Goal: Transaction & Acquisition: Subscribe to service/newsletter

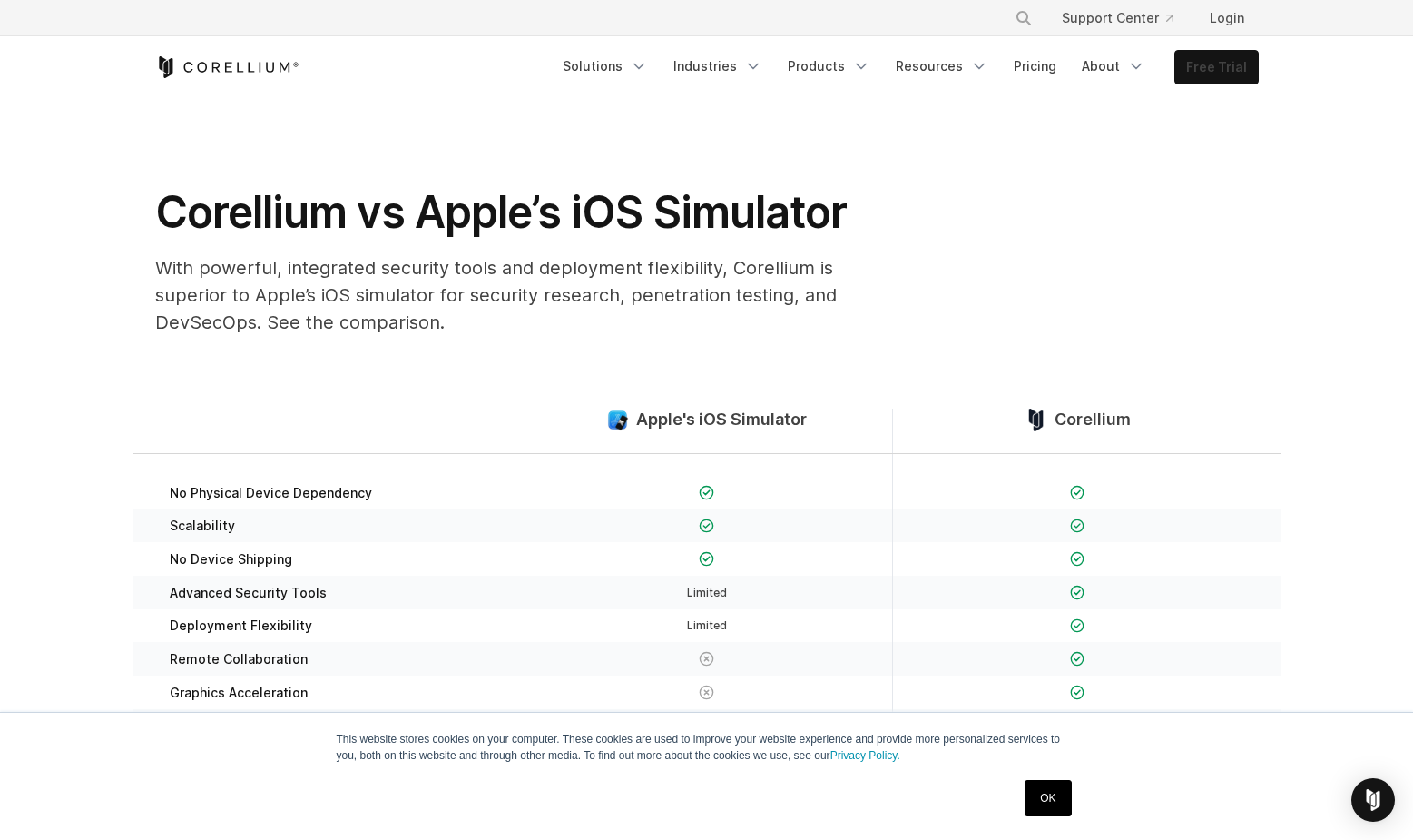
click at [1229, 62] on link "Free Trial" at bounding box center [1217, 67] width 82 height 33
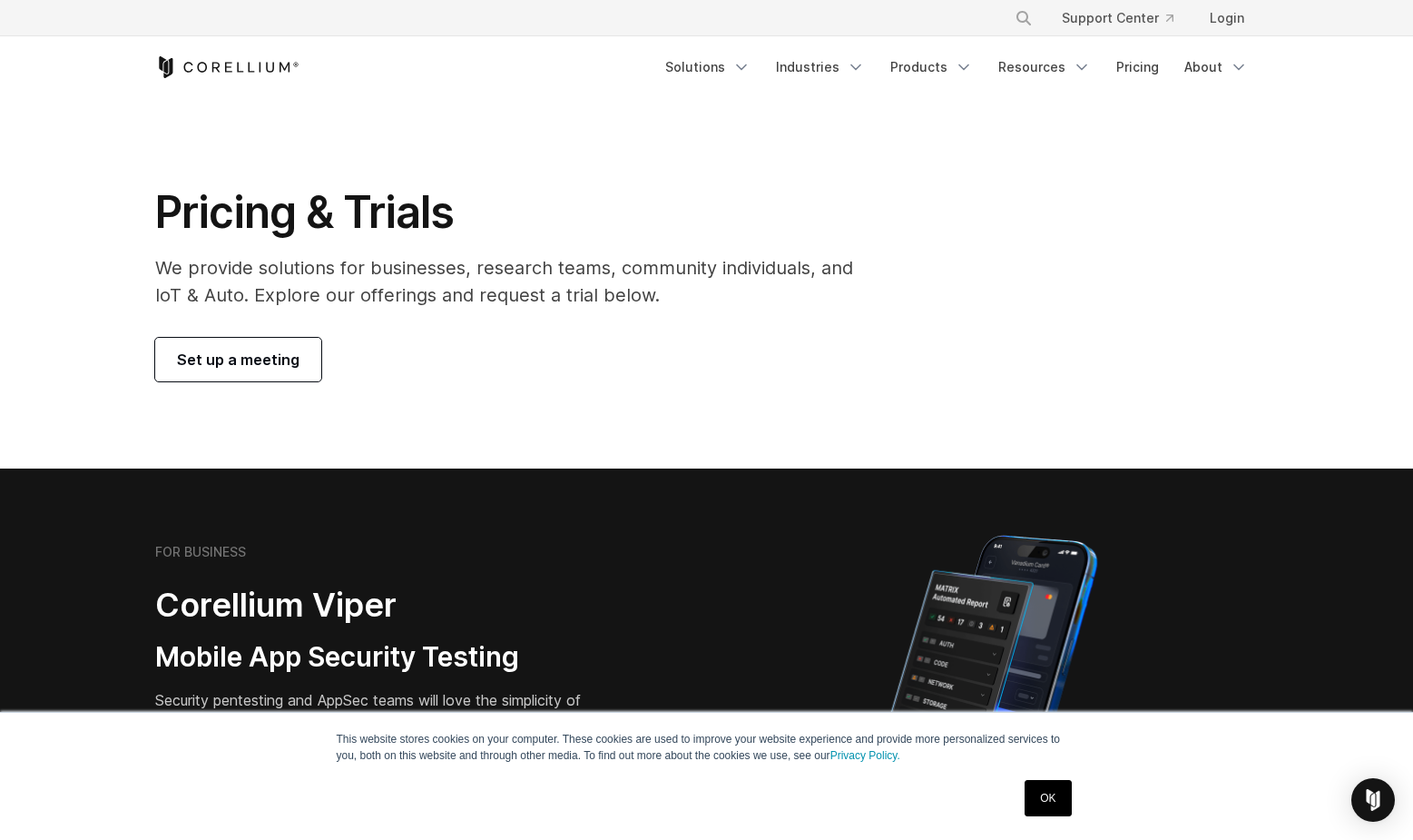
click at [259, 365] on span "Set up a meeting" at bounding box center [238, 359] width 122 height 22
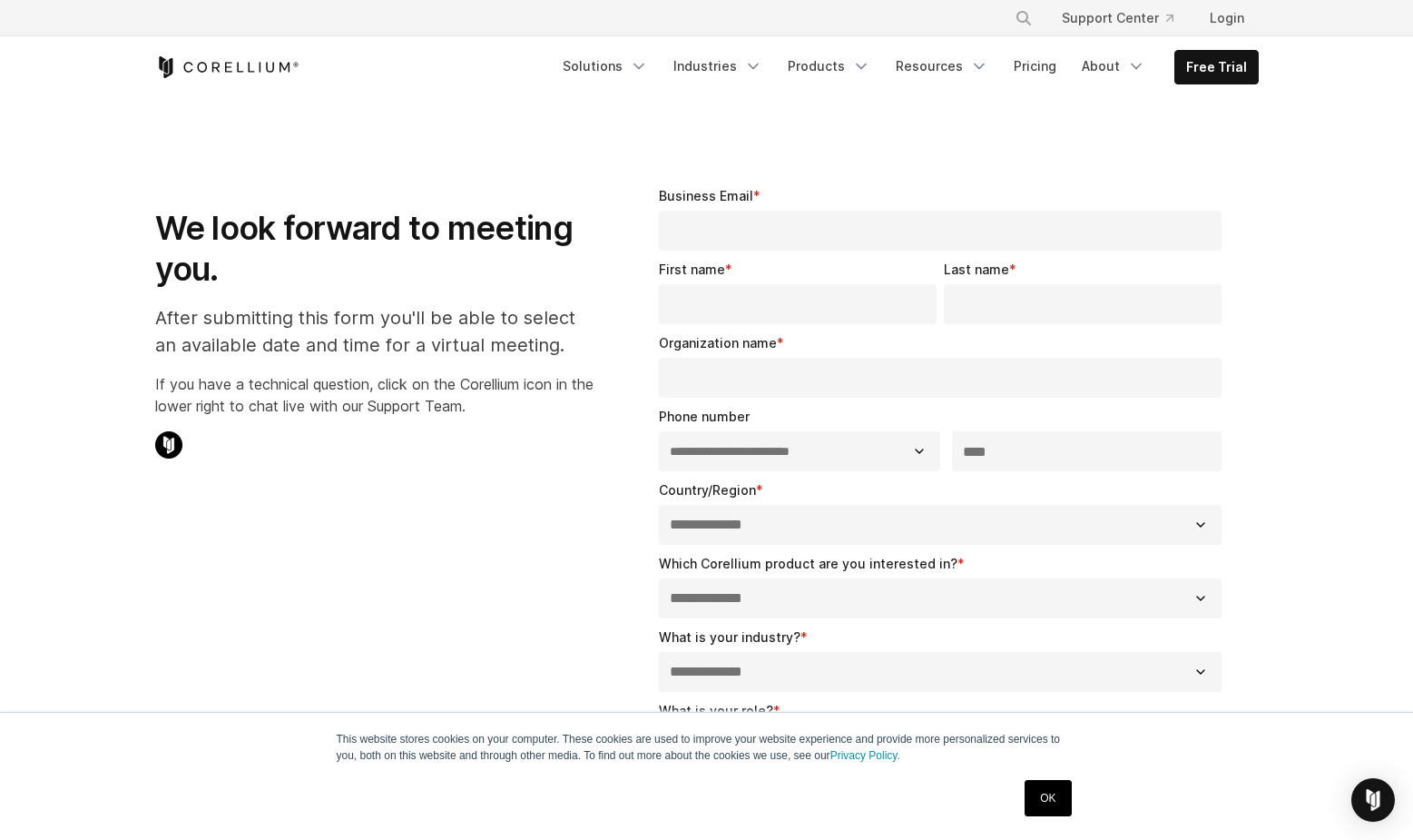
select select "**"
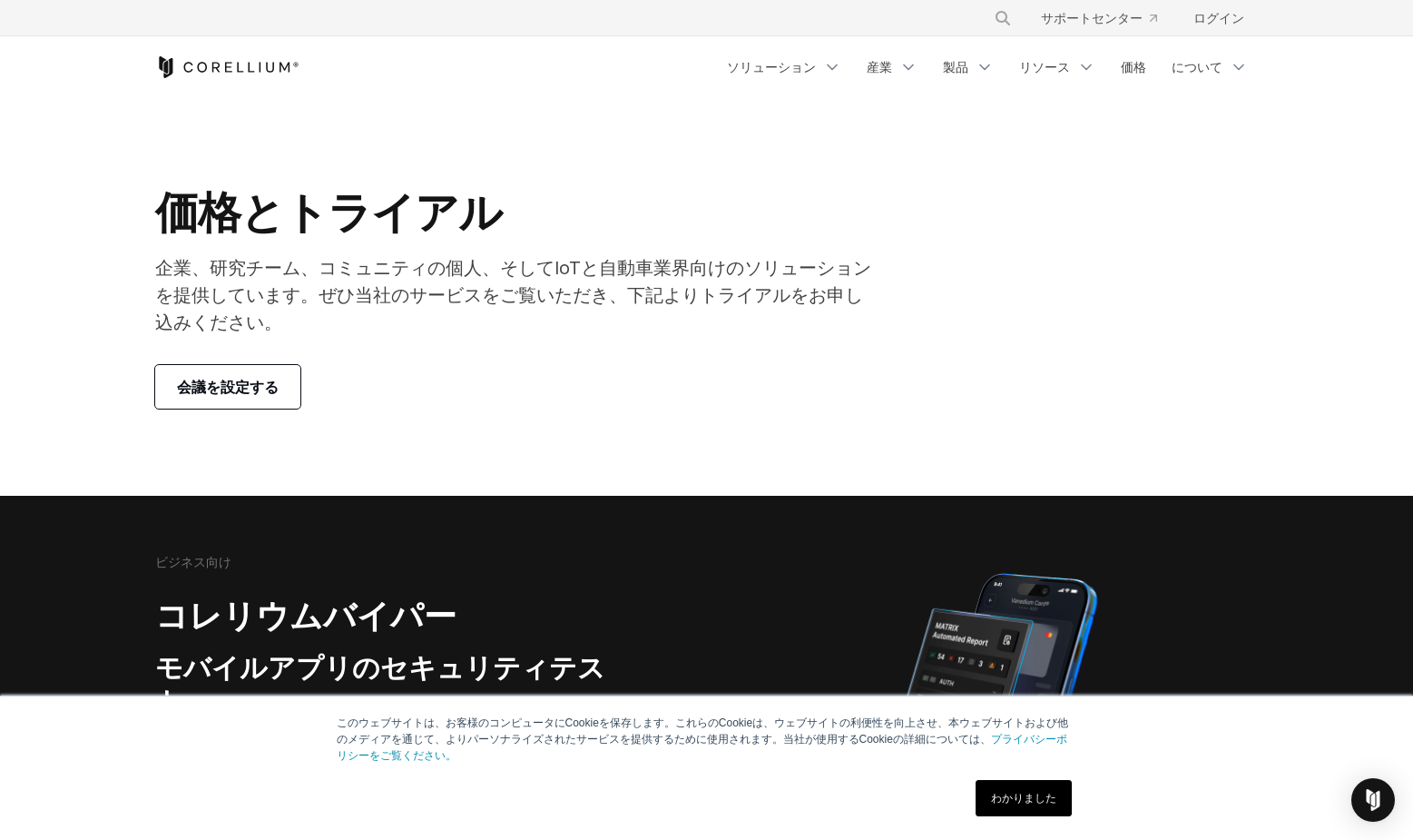
click at [1054, 117] on section "価格とトライアル 企業、研究チーム、コミュニティの個人、そしてIoTと自動車業界向けのソリューションを提供しています。ぜひ当社のサービスをご覧いただき、下記よ…" at bounding box center [706, 297] width 1413 height 398
